Goal: Information Seeking & Learning: Learn about a topic

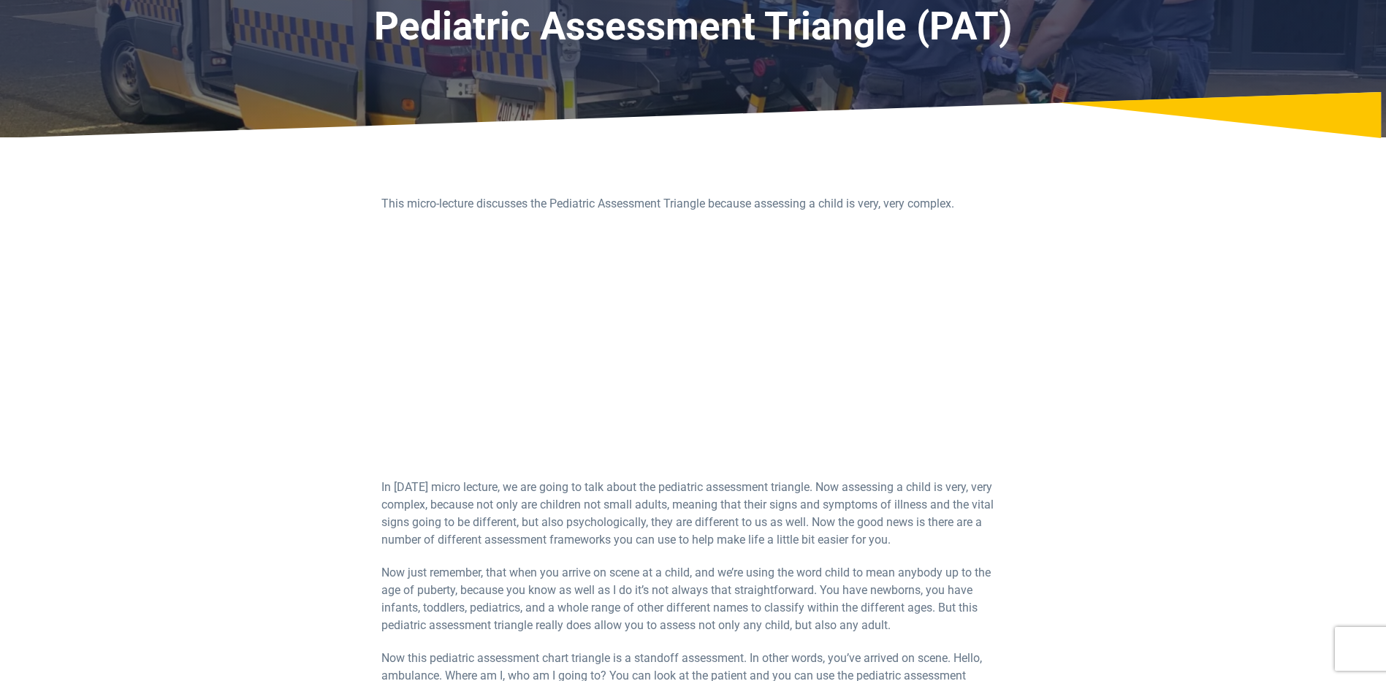
scroll to position [146, 0]
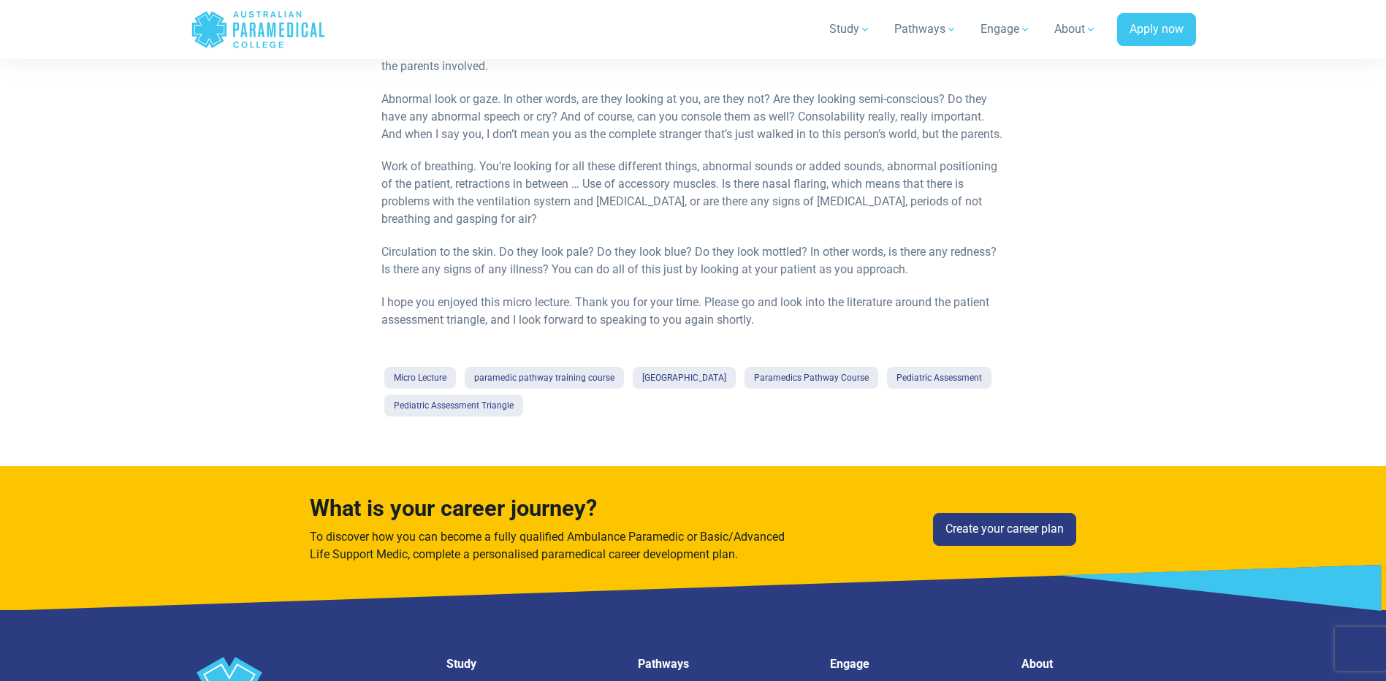
scroll to position [1023, 0]
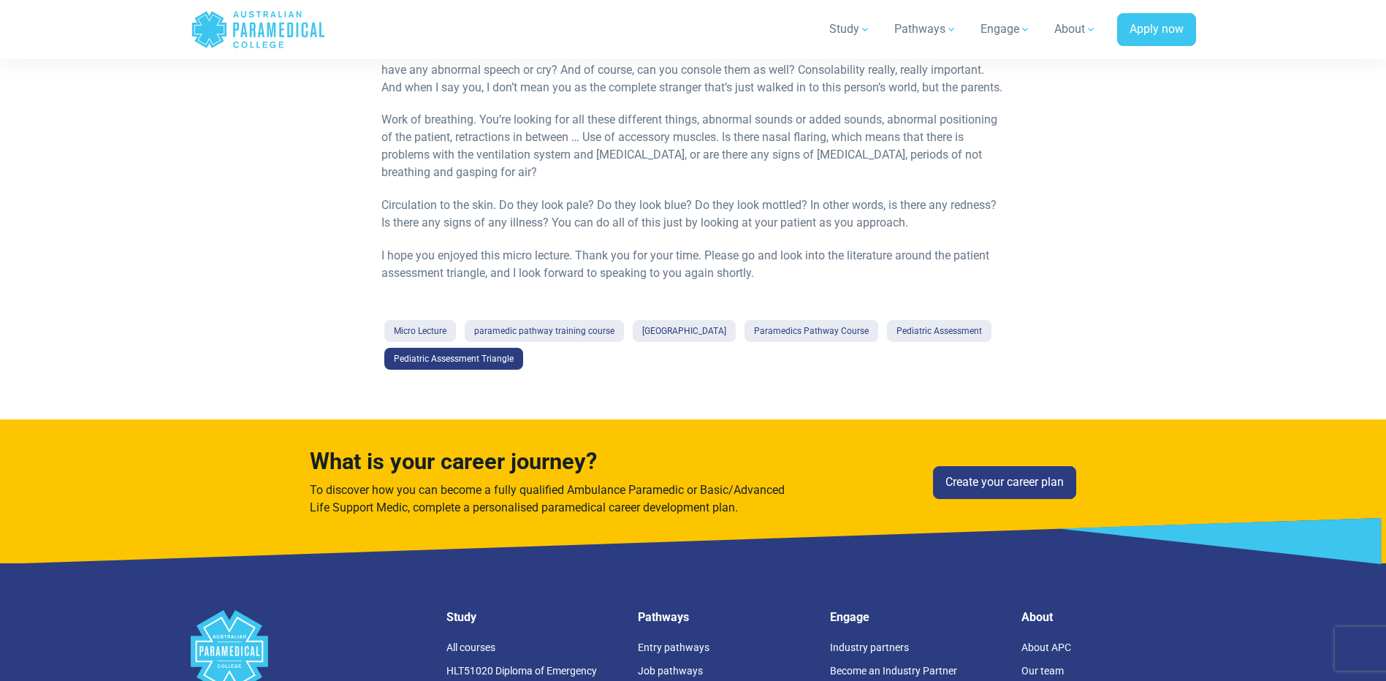
click at [453, 370] on link "Pediatric Assessment Triangle" at bounding box center [453, 359] width 139 height 22
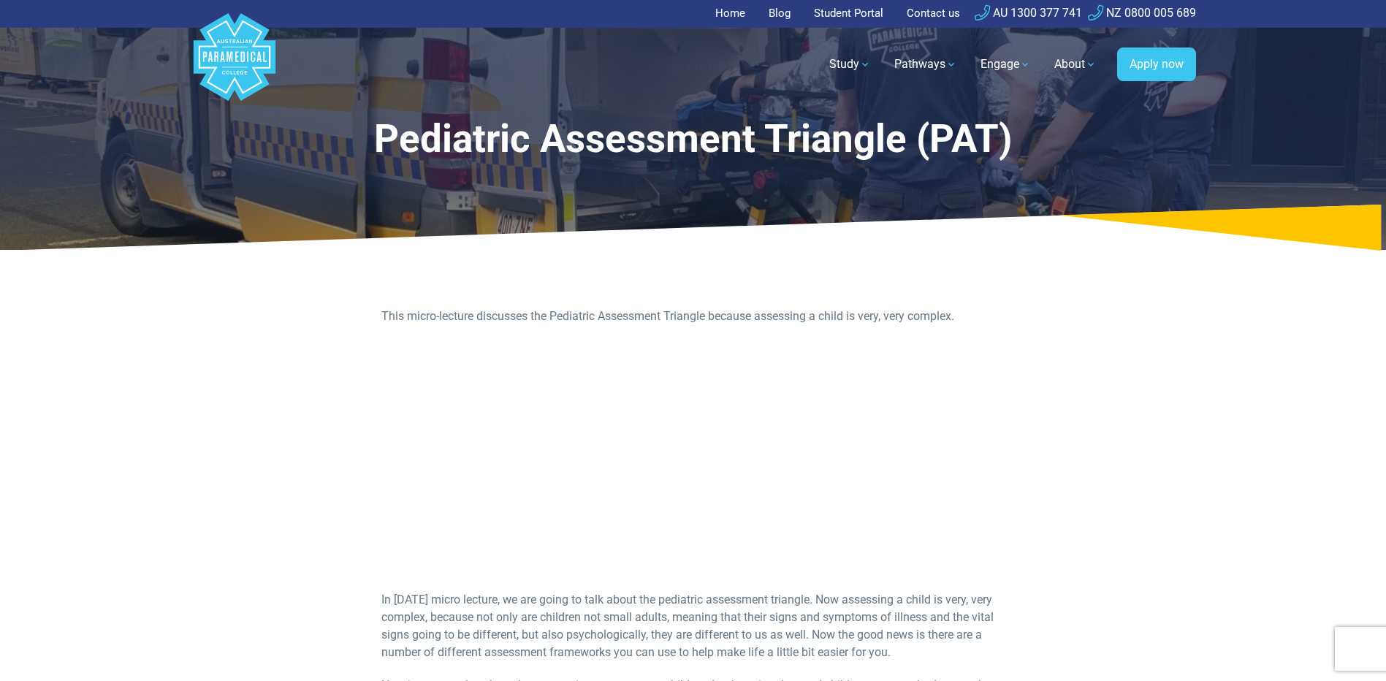
scroll to position [0, 0]
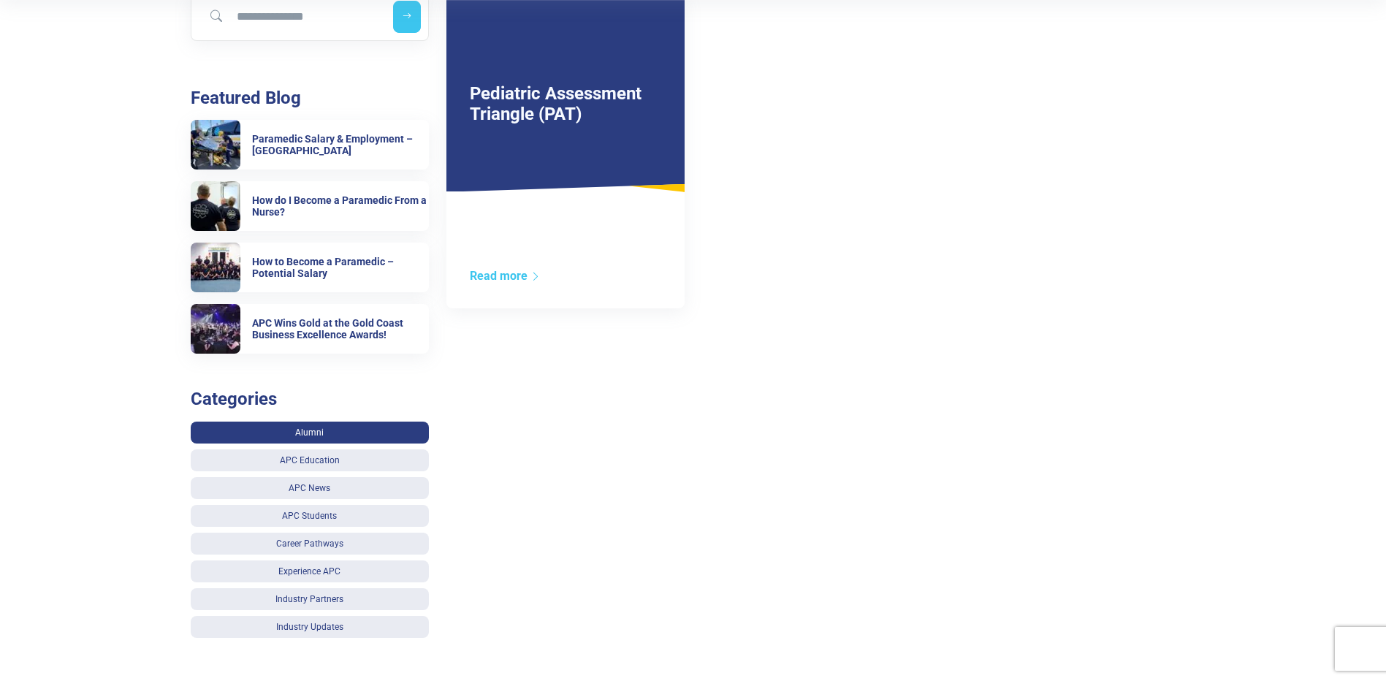
scroll to position [365, 0]
